Goal: Task Accomplishment & Management: Complete application form

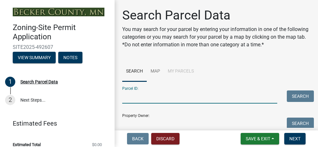
click at [166, 100] on input "Parcel ID:" at bounding box center [199, 96] width 155 height 13
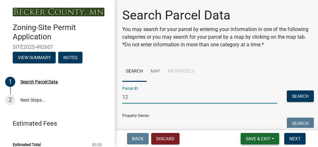
type input "1"
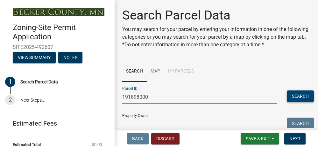
type input "191898000"
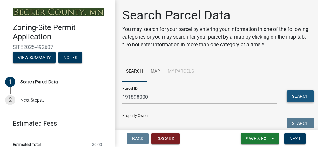
click at [290, 98] on button "Search" at bounding box center [300, 95] width 27 height 11
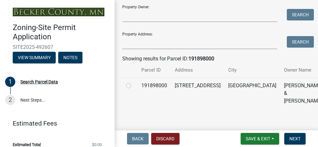
scroll to position [114, 0]
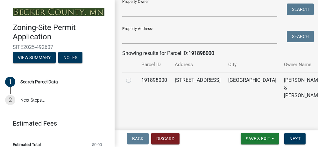
click at [134, 76] on label at bounding box center [134, 76] width 0 height 0
click at [134, 78] on input "radio" at bounding box center [136, 78] width 4 height 4
radio input "true"
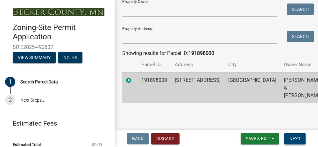
click at [295, 136] on span "Next" at bounding box center [295, 138] width 11 height 5
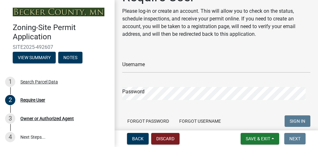
scroll to position [34, 0]
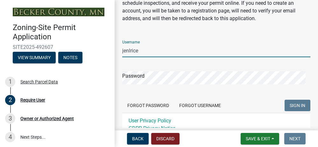
type input "jenlrice"
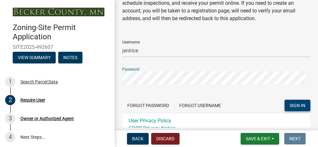
click at [290, 103] on span "SIGN IN" at bounding box center [298, 105] width 16 height 5
click at [291, 104] on span "SIGN IN" at bounding box center [298, 105] width 16 height 5
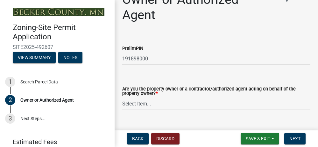
scroll to position [29, 0]
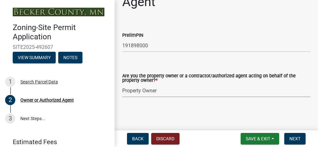
select select "3c674549-ed69-405f-b795-9fa3f7d47d9d"
click at [296, 137] on span "Next" at bounding box center [295, 138] width 11 height 5
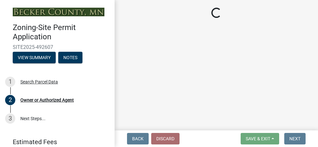
select select "a752e4d6-14bd-4f0f-bfe8-5b67ead45659"
select select "4439e411-f9ac-4451-8e9c-dcab1ac02f4d"
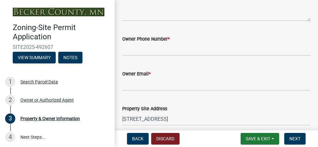
scroll to position [249, 0]
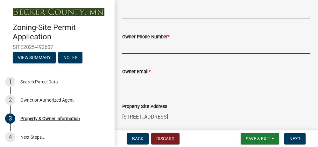
click at [176, 51] on input "Owner Phone Number *" at bounding box center [216, 46] width 188 height 13
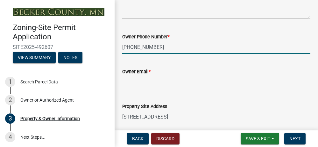
type input "[PHONE_NUMBER]"
click at [170, 88] on input "Owner Email *" at bounding box center [216, 81] width 188 height 13
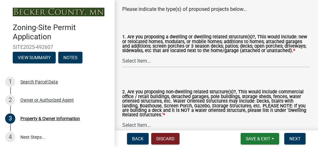
scroll to position [778, 0]
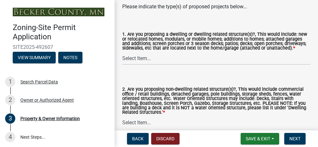
type input "[EMAIL_ADDRESS][DOMAIN_NAME]"
select select "f87eba17-8ed9-4ad8-aefc-fe36a3f3544b"
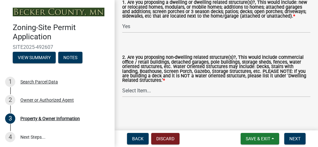
scroll to position [821, 0]
select select "393a978c-6bd5-4cb2-a6a0-db6feb8732b8"
click at [300, 136] on span "Next" at bounding box center [295, 138] width 11 height 5
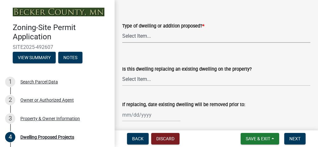
scroll to position [270, 0]
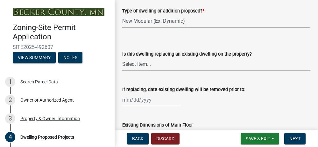
select select "b11df24e-7fe1-409b-b05c-d83c036f208c"
select select "566f81cc-4b3f-4ecb-9f16-a2b313352c61"
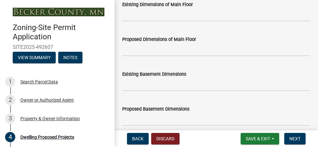
scroll to position [395, 0]
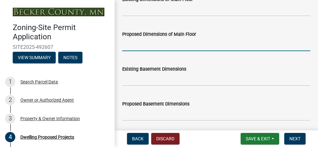
click at [177, 51] on input "Proposed Dimensions of Main Floor" at bounding box center [216, 44] width 188 height 13
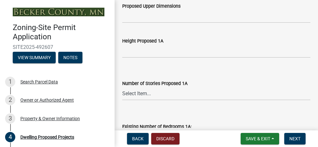
scroll to position [616, 0]
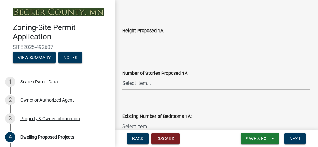
type input "15'2" x 32'"
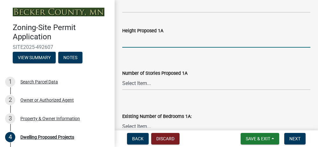
click at [155, 47] on input "Height Proposed 1A" at bounding box center [216, 40] width 188 height 13
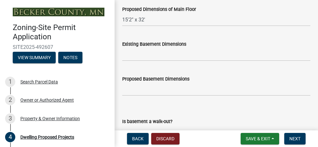
scroll to position [405, 0]
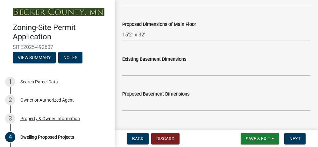
type input "12.5' (feet)"
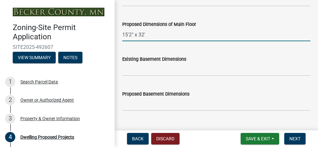
click at [134, 41] on input "15'2" x 32'" at bounding box center [216, 34] width 188 height 13
click at [194, 41] on input "15'2" (15 feet 2 inches) x 32'" at bounding box center [216, 34] width 188 height 13
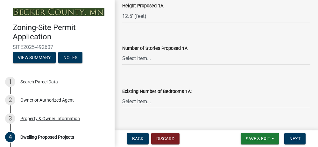
scroll to position [655, 0]
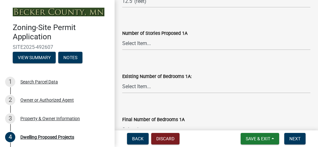
type input "15'2" (15 feet 2 inches) x 32' (32 feet)"
select select "4f5e2784-8c40-49a3-b0e9-8f1a3cbab4f4"
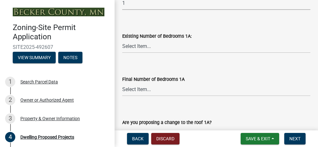
scroll to position [701, 0]
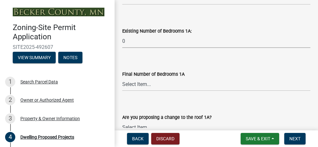
select select "a045e8de-0125-48b5-a52c-0705e3235ca5"
select select "5a3ddd1e-2d3b-44b4-950c-cbdcbc00514f"
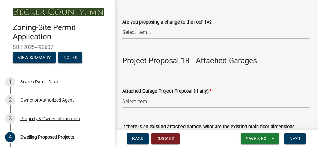
scroll to position [801, 0]
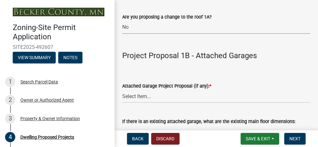
select select "b63d75fc-5f3c-4949-bc5e-b7a1b42903a6"
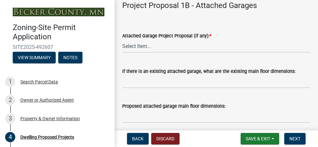
scroll to position [856, 0]
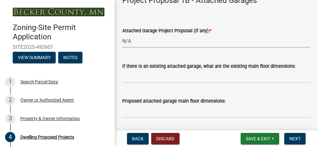
select select "11c1c089-3b44-43c0-9549-3c9eeea2451f"
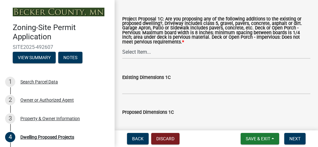
scroll to position [1306, 0]
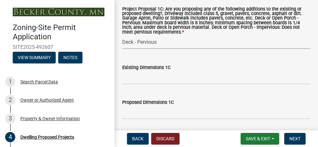
select select "781a3532-4308-48f8-bcde-e97c9fab42cb"
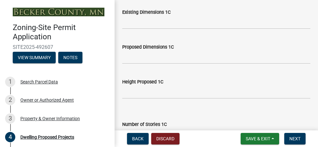
scroll to position [1386, 0]
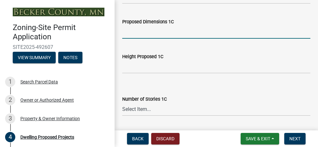
click at [163, 39] on input "Proposed Dimensions 1C" at bounding box center [216, 31] width 188 height 13
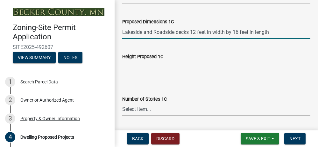
type input "Lakeside and Roadside decks 12 feet in width by 16 feet in length"
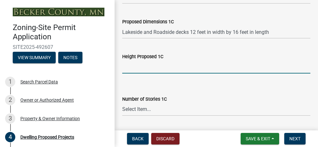
click at [177, 73] on input "Height Proposed 1C" at bounding box center [216, 66] width 188 height 13
type input "5"
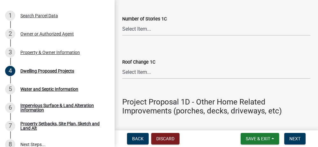
scroll to position [0, 0]
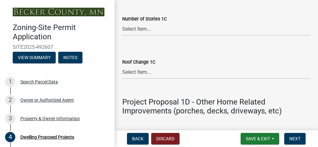
type input "6"
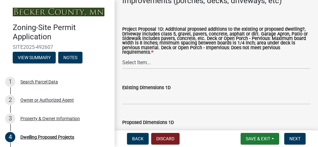
scroll to position [1587, 0]
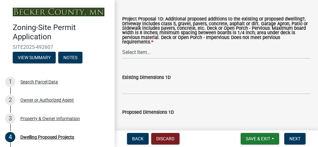
type input "12 inches"
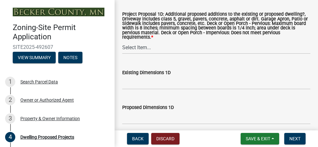
scroll to position [1622, 0]
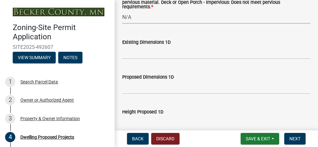
select select "ab9119d1-7da9-49c4-9fac-8c142204c89d"
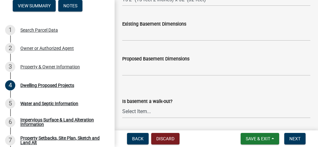
scroll to position [445, 0]
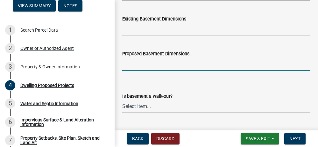
click at [158, 70] on input "Proposed Basement Dimensions" at bounding box center [216, 63] width 188 height 13
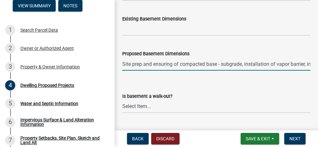
click at [137, 70] on input "Site prep and ensuring of compacted base - subgrade, installation of vapor barr…" at bounding box center [216, 63] width 188 height 13
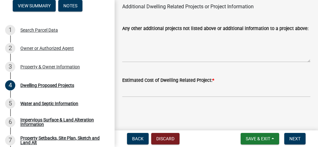
scroll to position [1872, 0]
type input "Site prep and ensuring of compacted base - subgrade, installation of vapor barr…"
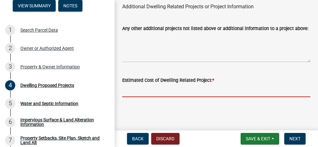
click at [231, 96] on input "text" at bounding box center [216, 90] width 188 height 13
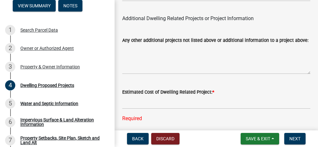
scroll to position [1884, 0]
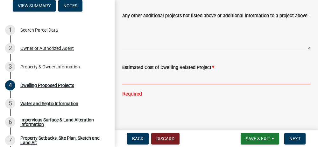
click at [152, 75] on input "text" at bounding box center [216, 77] width 188 height 13
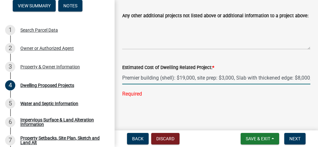
type input "0"
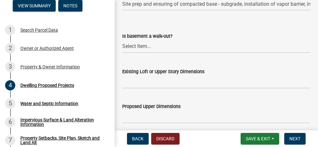
scroll to position [495, 0]
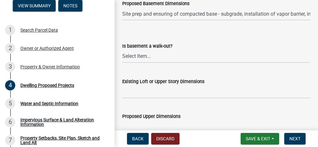
click at [307, 20] on div "Proposed Basement Dimensions Site prep and ensuring of compacted base - subgrad…" at bounding box center [217, 6] width 198 height 30
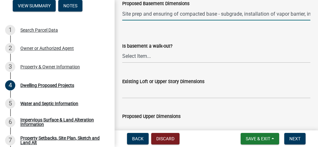
click at [299, 20] on input "Site prep and ensuring of compacted base - subgrade, installation of vapor barr…" at bounding box center [216, 13] width 188 height 13
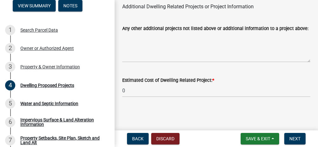
scroll to position [1872, 0]
type input "Site prep and ensuring of compacted base - subgrade, installation of vapor barr…"
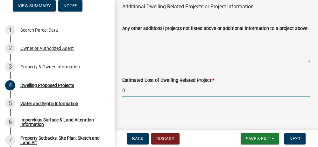
click at [172, 90] on input "0" at bounding box center [216, 90] width 188 height 13
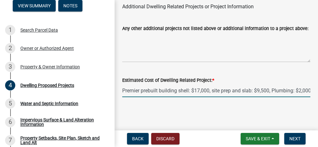
click at [287, 91] on input "Premier prebuilt building shell: $17,000, site prep and slab: $9,500, Plumbing:…" at bounding box center [216, 90] width 188 height 13
type input "0"
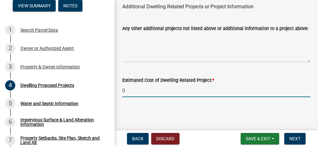
click at [162, 91] on input "0" at bounding box center [216, 90] width 188 height 13
type input "32000"
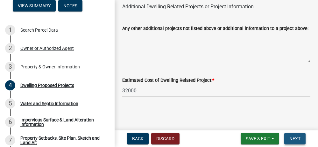
click at [292, 134] on button "Next" at bounding box center [295, 138] width 21 height 11
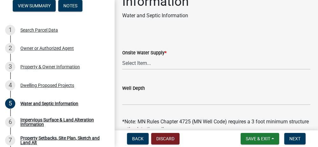
scroll to position [35, 0]
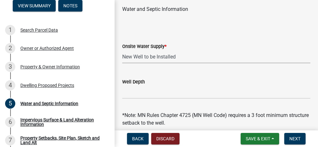
select select "295c6ba3-00c2-4229-aea3-8b4be6316de8"
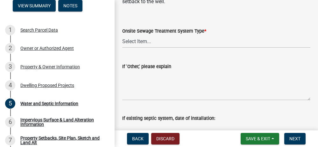
scroll to position [158, 0]
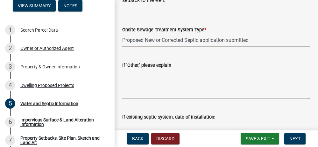
select select "4828487e-2007-429b-991d-671fae0459c9"
click at [218, 92] on textarea "If 'Other,' please explain" at bounding box center [216, 84] width 188 height 30
click at [175, 77] on textarea "New" at bounding box center [216, 84] width 188 height 30
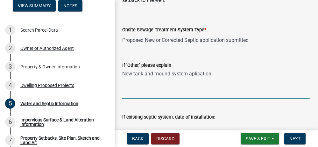
click at [207, 75] on textarea "New tank and mound system aplication" at bounding box center [216, 84] width 188 height 30
click at [217, 74] on textarea "New tank and mound system aplication" at bounding box center [216, 84] width 188 height 30
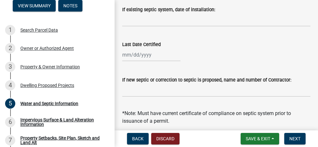
scroll to position [274, 0]
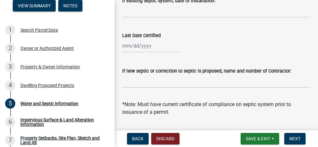
type textarea "New tank and mound system application to be submitted by contractor at a later …"
select select "10"
select select "2025"
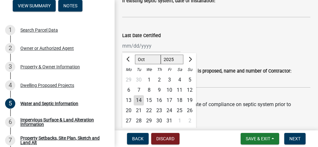
click at [147, 49] on div "[PERSON_NAME] Feb Mar Apr [PERSON_NAME][DATE] Oct Nov [DATE] 1526 1527 1528 152…" at bounding box center [151, 45] width 58 height 13
click at [127, 59] on span "Previous month" at bounding box center [129, 59] width 5 height 5
select select "8"
click at [138, 99] on div "12" at bounding box center [139, 100] width 10 height 10
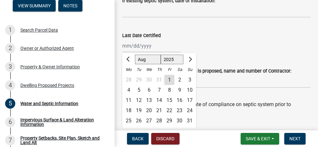
type input "[DATE]"
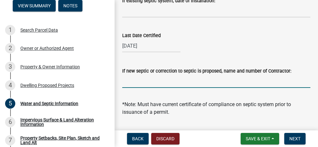
click at [180, 87] on input "If new septic or correction to septic is proposed, name and number of Contracto…" at bounding box center [216, 81] width 188 height 13
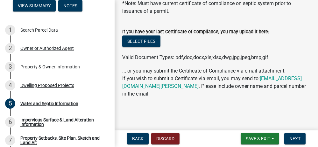
scroll to position [377, 0]
type input "[PERSON_NAME] [PHONE_NUMBER]"
click at [295, 134] on button "Next" at bounding box center [295, 138] width 21 height 11
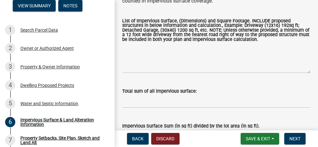
scroll to position [150, 0]
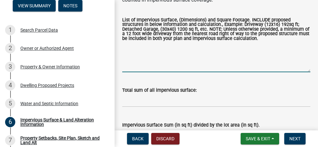
click at [172, 72] on textarea "List of Impervious Surface, (Dimensions) and Square Footage. INCLUDE proposed s…" at bounding box center [216, 57] width 188 height 30
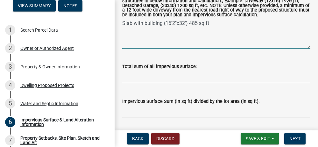
scroll to position [172, 0]
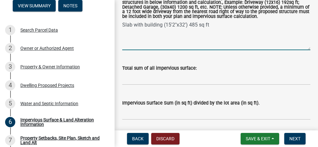
click at [197, 43] on textarea "Slab with building (15'2"x32') 485 sq ft" at bounding box center [216, 35] width 188 height 30
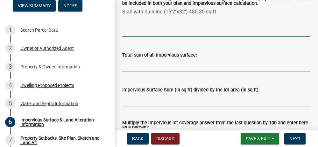
scroll to position [185, 0]
type textarea "Slab with building (15'2"x32') 485.35 sq ft"
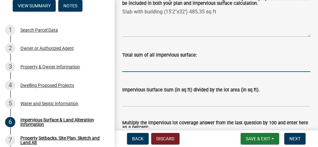
click at [155, 72] on input "Total sum of all impervious surface:" at bounding box center [216, 65] width 188 height 13
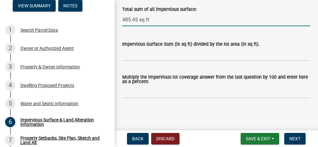
scroll to position [233, 0]
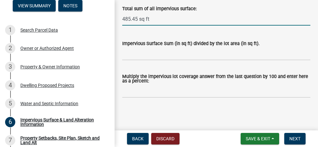
type input "485.45 sq ft"
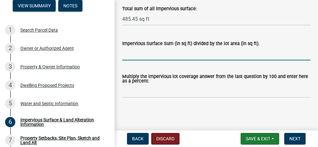
click at [143, 60] on input "Impervious Surface Sum (in sq ft) divided by the lot area (in sq ft)." at bounding box center [216, 53] width 188 height 13
type input "4"
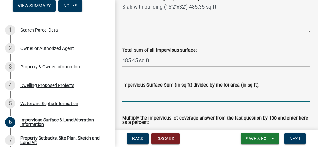
scroll to position [189, 0]
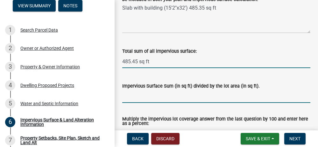
click at [134, 68] on input "485.45 sq ft" at bounding box center [216, 61] width 188 height 13
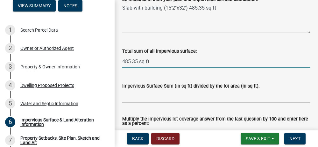
click at [181, 68] on input "485.35 sq ft" at bounding box center [216, 61] width 188 height 13
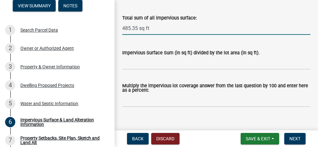
scroll to position [222, 0]
type input "485.35 sq ft"
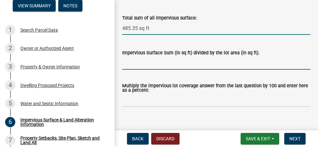
click at [149, 69] on input "Impervious Surface Sum (in sq ft) divided by the lot area (in sq ft)." at bounding box center [216, 62] width 188 height 13
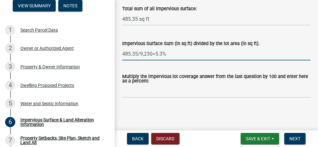
scroll to position [250, 0]
type input "485.35/9,230=5.3%"
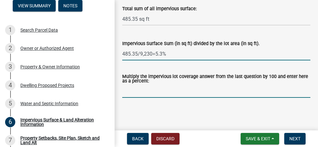
click at [161, 93] on input "Multiply the impervious lot coverage answer from the last question by 100 and e…" at bounding box center [216, 90] width 188 height 13
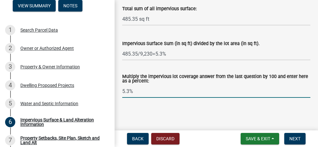
type input "5.3%"
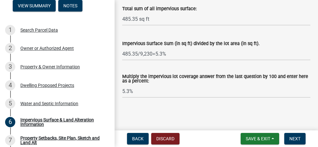
scroll to position [251, 0]
click at [292, 133] on button "Next" at bounding box center [295, 138] width 21 height 11
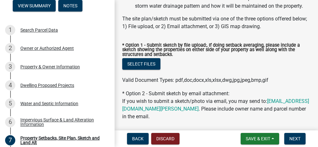
scroll to position [155, 0]
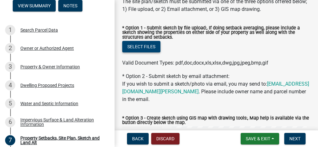
click at [134, 48] on button "Select files" at bounding box center [141, 46] width 38 height 11
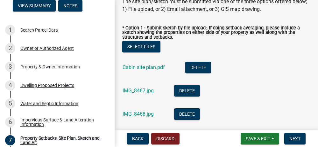
click at [254, 64] on li "Cabin site plan.pdf Delete" at bounding box center [216, 67] width 188 height 23
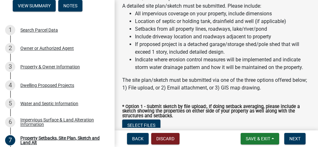
scroll to position [77, 0]
click at [291, 90] on div "The site plan/sketch must be submitted via one of the three options offered bel…" at bounding box center [216, 83] width 188 height 15
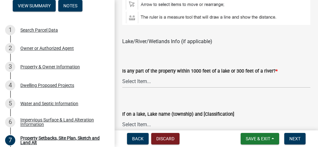
scroll to position [770, 0]
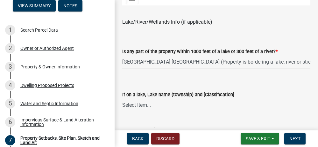
select select "7b13c63f-e699-4112-b373-98fbd28ec536"
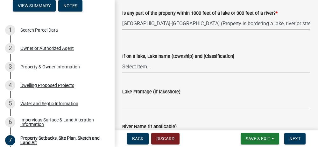
scroll to position [814, 0]
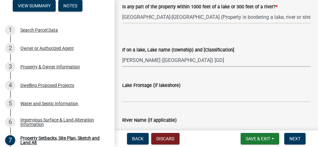
select select "ad3f1f1c-7656-4cfc-b9d8-d6dc1c91b001"
click at [176, 93] on input "Lake Frontage (if lakeshore)" at bounding box center [216, 95] width 188 height 13
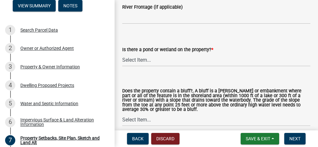
scroll to position [974, 0]
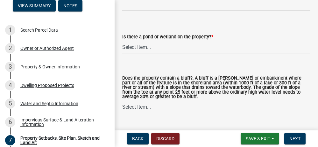
type input "54"
select select "b56a4575-9846-47cf-8067-c59a4853da22"
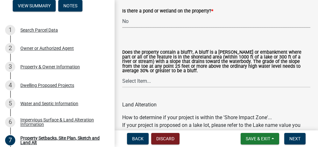
scroll to position [1019, 0]
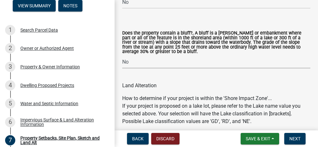
select select "12f785fb-c378-4b18-841c-21c73dc99083"
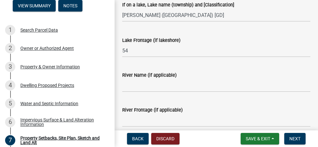
scroll to position [821, 0]
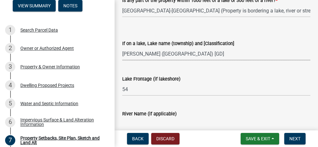
select select "ad3f1f1c-7656-4cfc-b9d8-d6dc1c91b001"
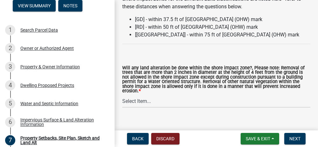
scroll to position [1167, 0]
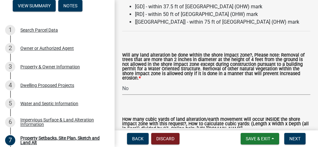
select select "e8ab2dc3-aa3f-46f3-9b4a-37eb25ad84af"
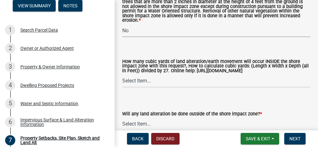
scroll to position [1231, 0]
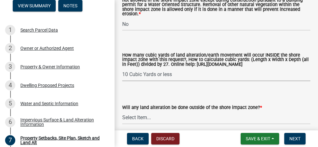
select select "aa6c7ffd-a452-4f17-af46-2abaeaed4180"
select select "5c3bc124-316a-4e31-81ed-fa9247a28fef"
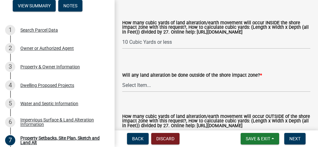
scroll to position [1276, 0]
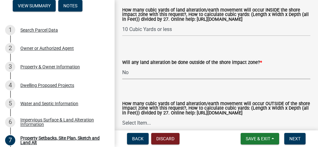
select select "b98836ba-4715-455d-97ab-be9a9df498a8"
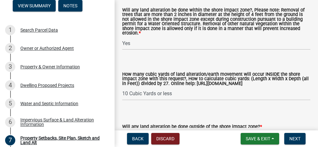
scroll to position [1199, 0]
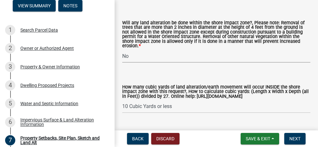
select select "e8ab2dc3-aa3f-46f3-9b4a-37eb25ad84af"
select select "27b2a8b4-abf6-463e-8c0c-7c5d2b4fe26f"
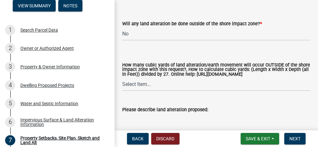
scroll to position [1321, 0]
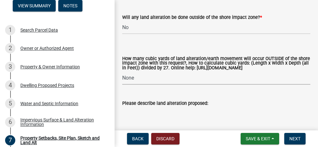
select select "d61e3758-d187-40af-a435-5e09c3f3d509"
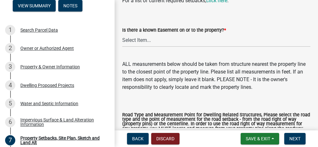
scroll to position [1500, 0]
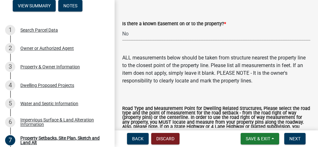
select select "c8b8ea71-7088-4e87-a493-7bc88cc2835b"
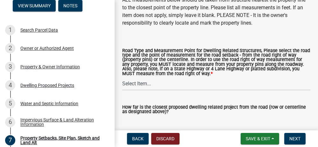
scroll to position [1571, 0]
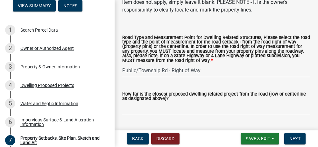
select select "133211ff-91ce-4a0a-9235-b48a7e2069a0"
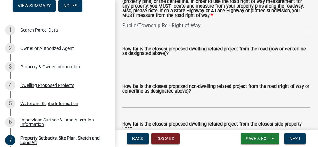
scroll to position [1622, 0]
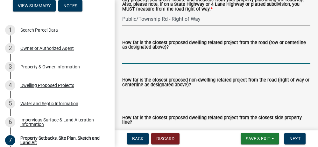
click at [209, 64] on input "How far is the closest proposed dwelling related project from the road (row or …" at bounding box center [216, 57] width 188 height 13
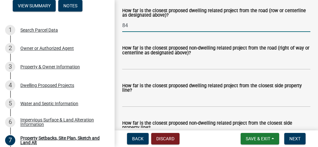
scroll to position [1674, 0]
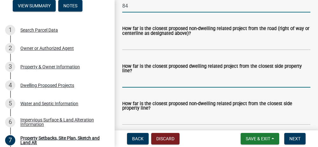
click at [158, 87] on input "How far is the closest proposed dwelling related project from the closest side …" at bounding box center [216, 80] width 188 height 13
click at [138, 12] on input "84" at bounding box center [216, 5] width 188 height 13
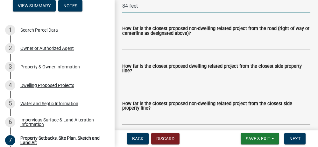
type input "84 feet"
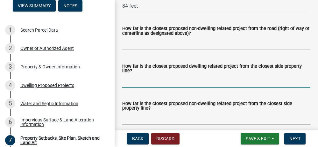
click at [150, 87] on input "How far is the closest proposed dwelling related project from the closest side …" at bounding box center [216, 80] width 188 height 13
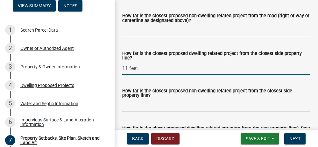
scroll to position [1699, 0]
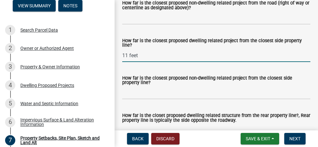
type input "11 feet"
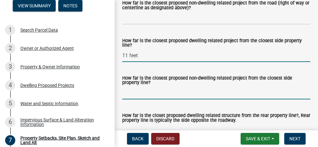
click at [143, 99] on input "How far is the closest proposed non-dwelling related project from the closest s…" at bounding box center [216, 92] width 188 height 13
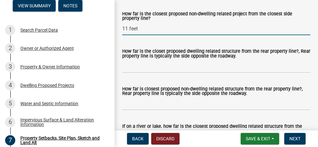
scroll to position [1769, 0]
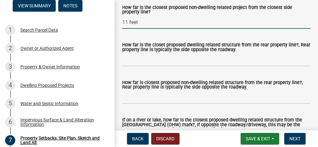
type input "11 feet"
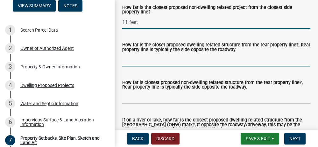
click at [146, 66] on input "How far is the closet proposed dwelling related structure from the rear propert…" at bounding box center [216, 59] width 188 height 13
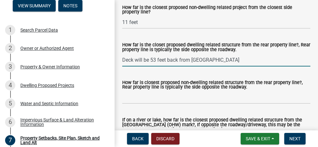
scroll to position [1776, 0]
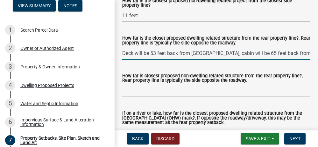
type input "Deck will be 53 feet back from [GEOGRAPHIC_DATA], cabin will be 65 feet back fr…"
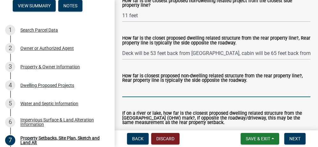
click at [146, 97] on input "How far is closest proposed non-dwelling related structure from the rear proper…" at bounding box center [216, 90] width 188 height 13
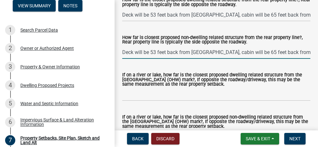
scroll to position [1827, 0]
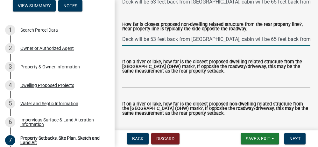
type input "Deck will be 53 feet back from [GEOGRAPHIC_DATA], cabin will be 65 feet back fr…"
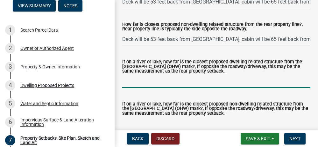
click at [162, 88] on input "If on a river or lake, how far is the closest proposed dwelling related structu…" at bounding box center [216, 81] width 188 height 13
type input "d"
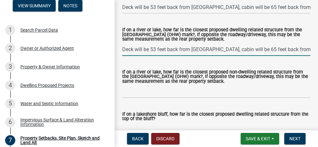
scroll to position [1866, 0]
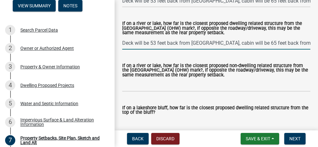
type input "Deck will be 53 feet back from [GEOGRAPHIC_DATA], cabin will be 65 feet back fr…"
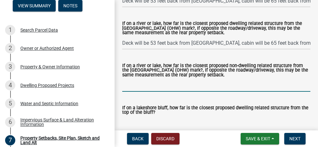
click at [155, 91] on input "If on a river or lake, how far is the closest proposed non-dwelling related str…" at bounding box center [216, 84] width 188 height 13
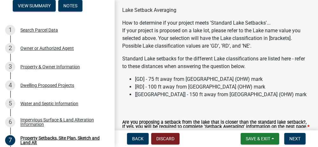
scroll to position [2340, 0]
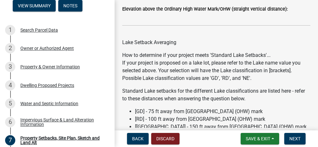
type input "Deck will be 53 feet back from [GEOGRAPHIC_DATA], cabin will be 65 feet back fr…"
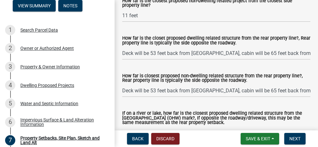
scroll to position [1782, 0]
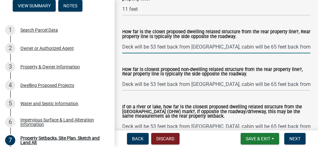
click at [123, 53] on input "Deck will be 53 feet back from [GEOGRAPHIC_DATA], cabin will be 65 feet back fr…" at bounding box center [216, 46] width 188 height 13
drag, startPoint x: 123, startPoint y: 55, endPoint x: 214, endPoint y: 56, distance: 90.5
click at [214, 53] on input "Setback averaging with neighboring lots: Deck will be 53 feet back from [GEOGRA…" at bounding box center [216, 46] width 188 height 13
type input "Setback averaging with neighboring lots: Deck will be 53 feet back from [GEOGRA…"
click at [143, 58] on wm-data-entity-input "How far is the closet proposed dwelling related structure from the rear propert…" at bounding box center [216, 39] width 188 height 37
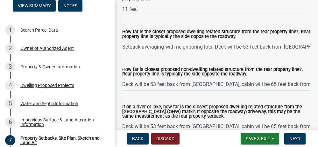
click at [122, 90] on div "How far is closest proposed non-dwelling related structure from the rear proper…" at bounding box center [217, 74] width 198 height 32
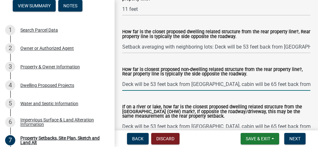
click at [124, 90] on input "Deck will be 53 feet back from [GEOGRAPHIC_DATA], cabin will be 65 feet back fr…" at bounding box center [216, 83] width 188 height 13
paste input "Setback averaging with neighboring lots:"
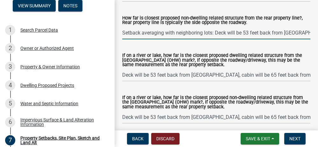
scroll to position [1853, 0]
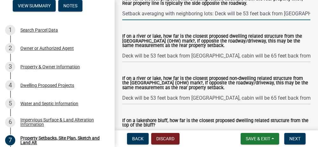
type input "Setback averaging with neighboring lots: Deck will be 53 feet back from [GEOGRA…"
click at [123, 62] on input "Deck will be 53 feet back from [GEOGRAPHIC_DATA], cabin will be 65 feet back fr…" at bounding box center [216, 55] width 188 height 13
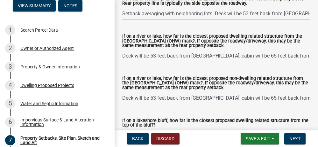
paste input "Setback averaging with neighboring lots:"
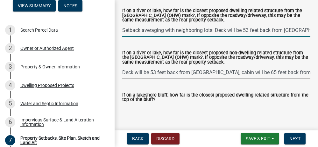
scroll to position [1891, 0]
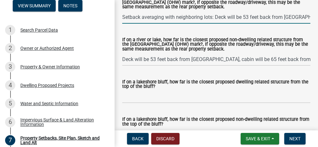
type input "Setback averaging with neighboring lots: Deck will be 53 feet back from [GEOGRA…"
click at [123, 66] on input "Deck will be 53 feet back from [GEOGRAPHIC_DATA], cabin will be 65 feet back fr…" at bounding box center [216, 59] width 188 height 13
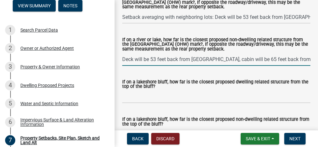
paste input "Setback averaging with neighboring lots:"
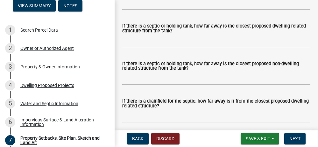
scroll to position [2103, 0]
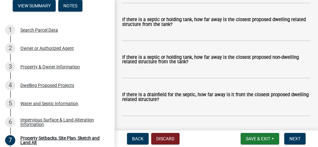
type input "Setback averaging with neighboring lots: Deck will be 53 feet back from [GEOGRA…"
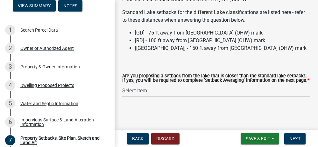
scroll to position [2436, 0]
select select "f51aecae-0421-4f67-bd2d-0cff8a85c7cd"
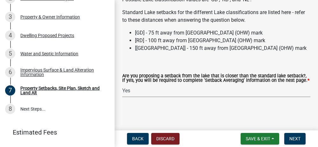
scroll to position [98, 0]
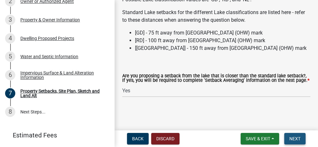
click at [294, 139] on span "Next" at bounding box center [295, 138] width 11 height 5
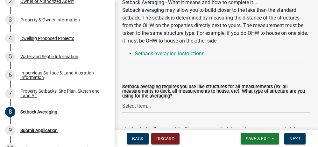
scroll to position [60, 0]
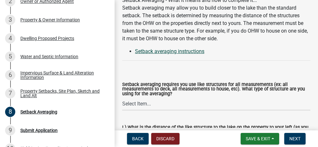
click at [173, 49] on link "Setback averaging instructions" at bounding box center [169, 51] width 69 height 6
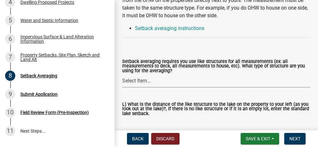
scroll to position [137, 0]
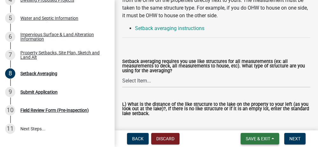
click at [259, 137] on span "Save & Exit" at bounding box center [258, 138] width 25 height 5
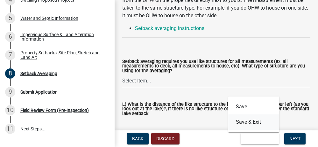
click at [255, 123] on button "Save & Exit" at bounding box center [253, 121] width 51 height 15
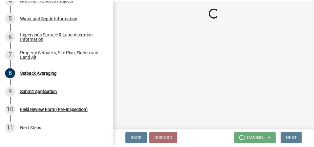
scroll to position [0, 0]
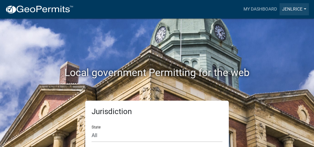
click at [299, 9] on link "jenlrice" at bounding box center [293, 9] width 29 height 12
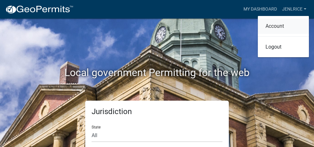
click at [283, 25] on link "Account" at bounding box center [282, 25] width 51 height 15
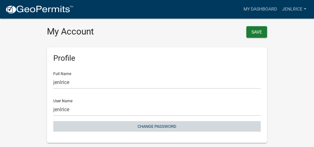
click at [171, 123] on button "Change Password" at bounding box center [156, 126] width 207 height 11
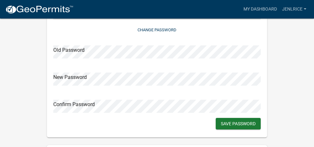
scroll to position [97, 0]
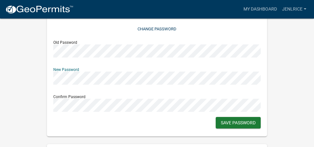
click at [63, 77] on div "Profile Full Name jenlrice User Name jenlrice Change Password Old Password New …" at bounding box center [157, 43] width 220 height 186
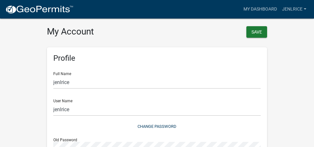
scroll to position [101, 0]
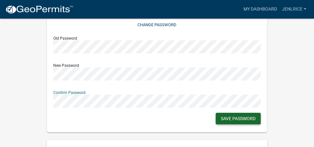
click at [222, 119] on button "Save Password" at bounding box center [237, 117] width 45 height 11
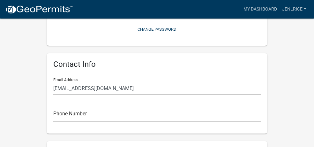
scroll to position [138, 0]
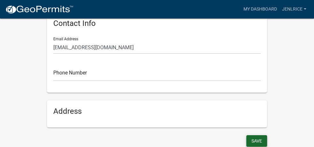
click at [250, 135] on button "Save" at bounding box center [256, 140] width 21 height 11
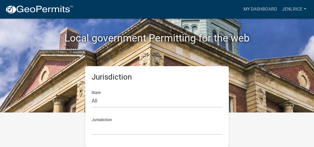
scroll to position [34, 0]
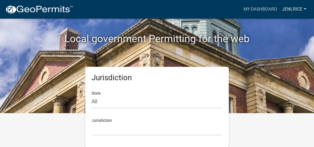
click at [295, 10] on link "jenlrice" at bounding box center [293, 9] width 29 height 12
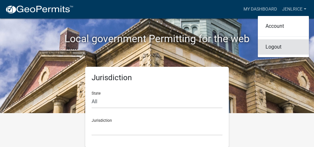
click at [277, 46] on link "Logout" at bounding box center [282, 46] width 51 height 15
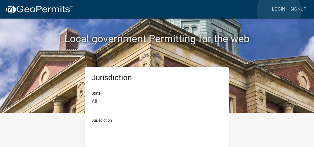
click at [278, 11] on link "Login" at bounding box center [278, 9] width 18 height 12
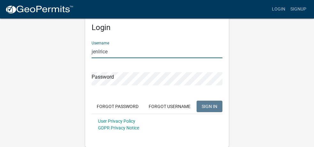
type input "jenlrice"
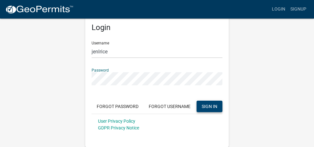
click at [206, 105] on span "SIGN IN" at bounding box center [209, 105] width 16 height 5
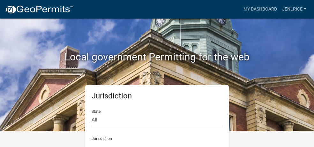
scroll to position [14, 0]
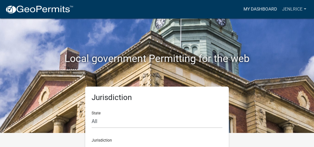
click at [259, 11] on link "My Dashboard" at bounding box center [260, 9] width 39 height 12
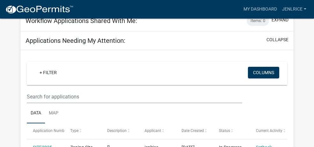
scroll to position [576, 0]
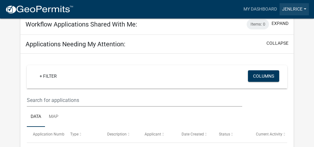
click at [299, 9] on link "jenlrice" at bounding box center [293, 9] width 29 height 12
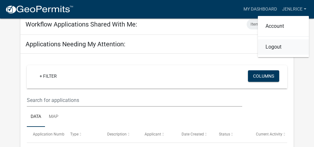
click at [276, 46] on link "Logout" at bounding box center [282, 46] width 51 height 15
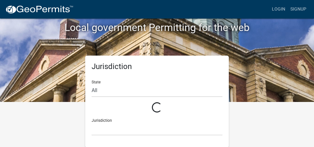
scroll to position [34, 0]
